Goal: Task Accomplishment & Management: Complete application form

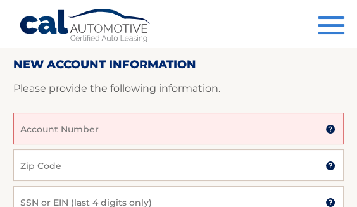
scroll to position [111, 0]
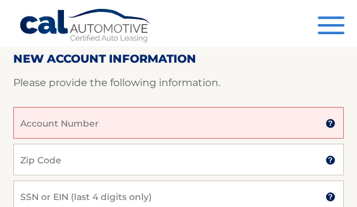
click at [44, 123] on input "Account Number" at bounding box center [178, 123] width 330 height 32
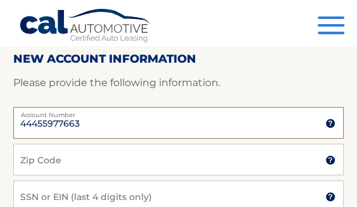
type input "44455977663"
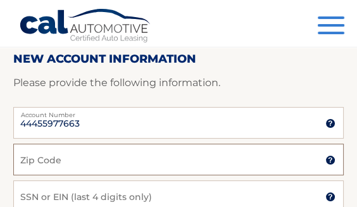
click at [92, 159] on input "Zip Code" at bounding box center [178, 160] width 330 height 32
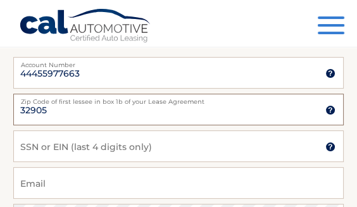
scroll to position [163, 0]
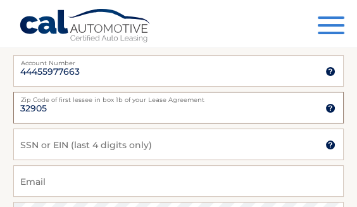
type input "32905"
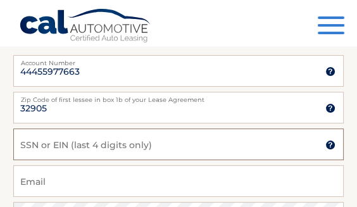
click at [127, 148] on input "SSN or EIN (last 4 digits only)" at bounding box center [178, 144] width 330 height 32
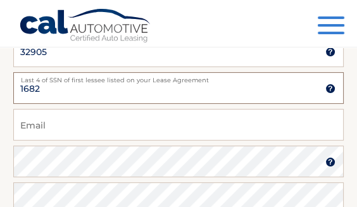
scroll to position [220, 0]
type input "1682"
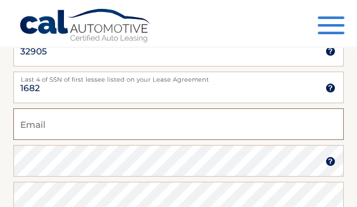
click at [74, 127] on input "Email" at bounding box center [178, 124] width 330 height 32
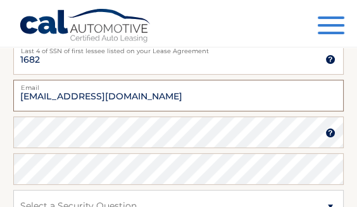
scroll to position [267, 0]
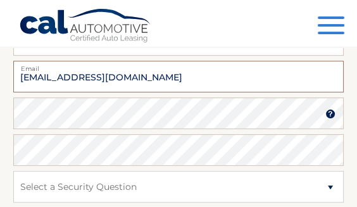
type input "murfvend@outlook.com"
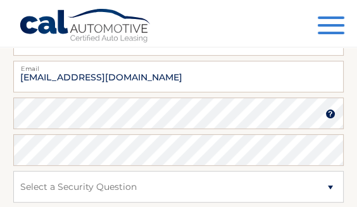
click at [333, 116] on img at bounding box center [330, 114] width 10 height 10
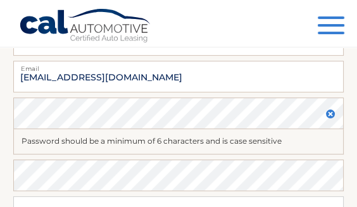
click at [333, 116] on img at bounding box center [330, 114] width 10 height 10
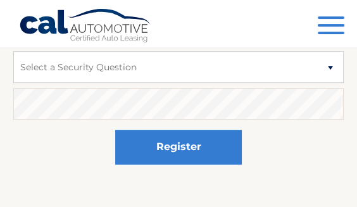
scroll to position [394, 0]
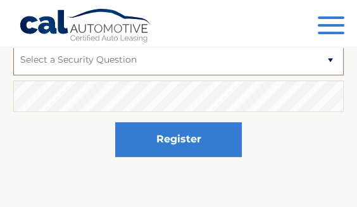
click at [337, 61] on select "Select a Security Question What was the name of your elementary school? What is…" at bounding box center [178, 60] width 330 height 32
click at [13, 44] on select "Select a Security Question What was the name of your elementary school? What is…" at bounding box center [178, 60] width 330 height 32
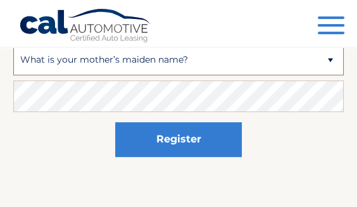
click at [333, 64] on select "Select a Security Question What was the name of your elementary school? What is…" at bounding box center [178, 60] width 330 height 32
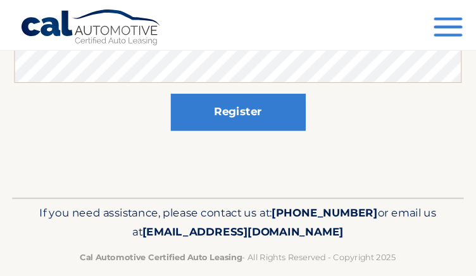
scroll to position [428, 0]
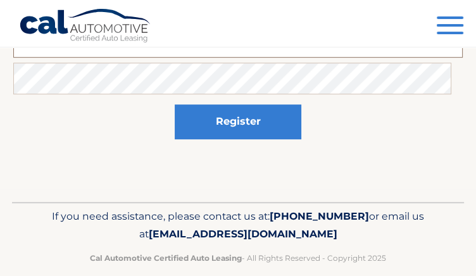
click at [20, 58] on select "Select a Security Question What was the name of your elementary school? What is…" at bounding box center [237, 42] width 449 height 32
select select "4"
click at [18, 58] on select "Select a Security Question What was the name of your elementary school? What is…" at bounding box center [237, 42] width 449 height 32
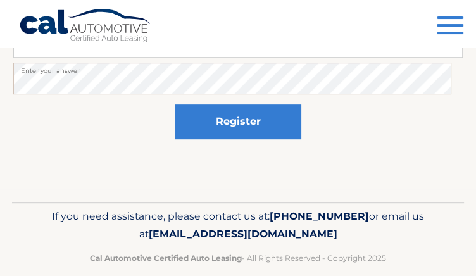
scroll to position [497, 0]
click at [260, 139] on button "Register" at bounding box center [238, 121] width 127 height 35
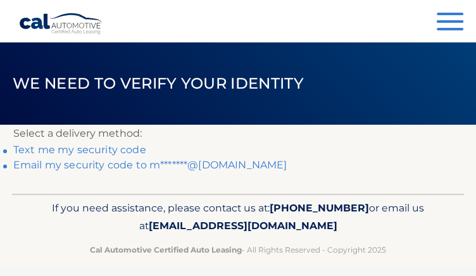
scroll to position [23, 0]
click at [132, 156] on link "Text me my security code" at bounding box center [79, 150] width 133 height 12
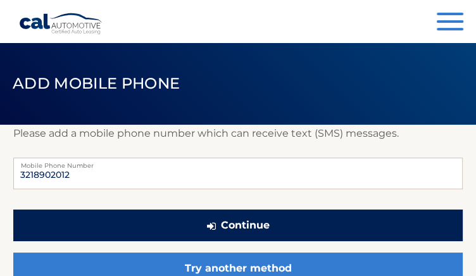
click at [76, 241] on button "Continue" at bounding box center [237, 225] width 449 height 32
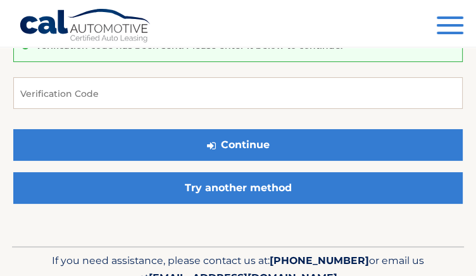
scroll to position [127, 0]
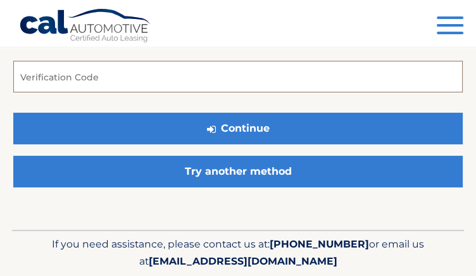
click at [114, 90] on input "Verification Code" at bounding box center [237, 77] width 449 height 32
type input "299562"
click at [13, 113] on button "Continue" at bounding box center [237, 129] width 449 height 32
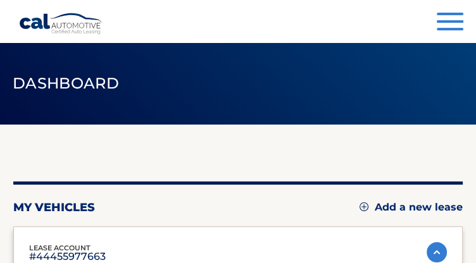
click at [454, 28] on span "button" at bounding box center [450, 29] width 27 height 3
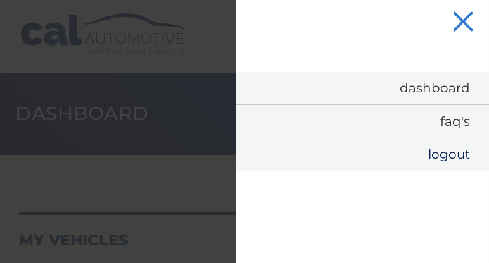
click at [451, 155] on link "Logout" at bounding box center [362, 154] width 252 height 33
